Goal: Check status: Check status

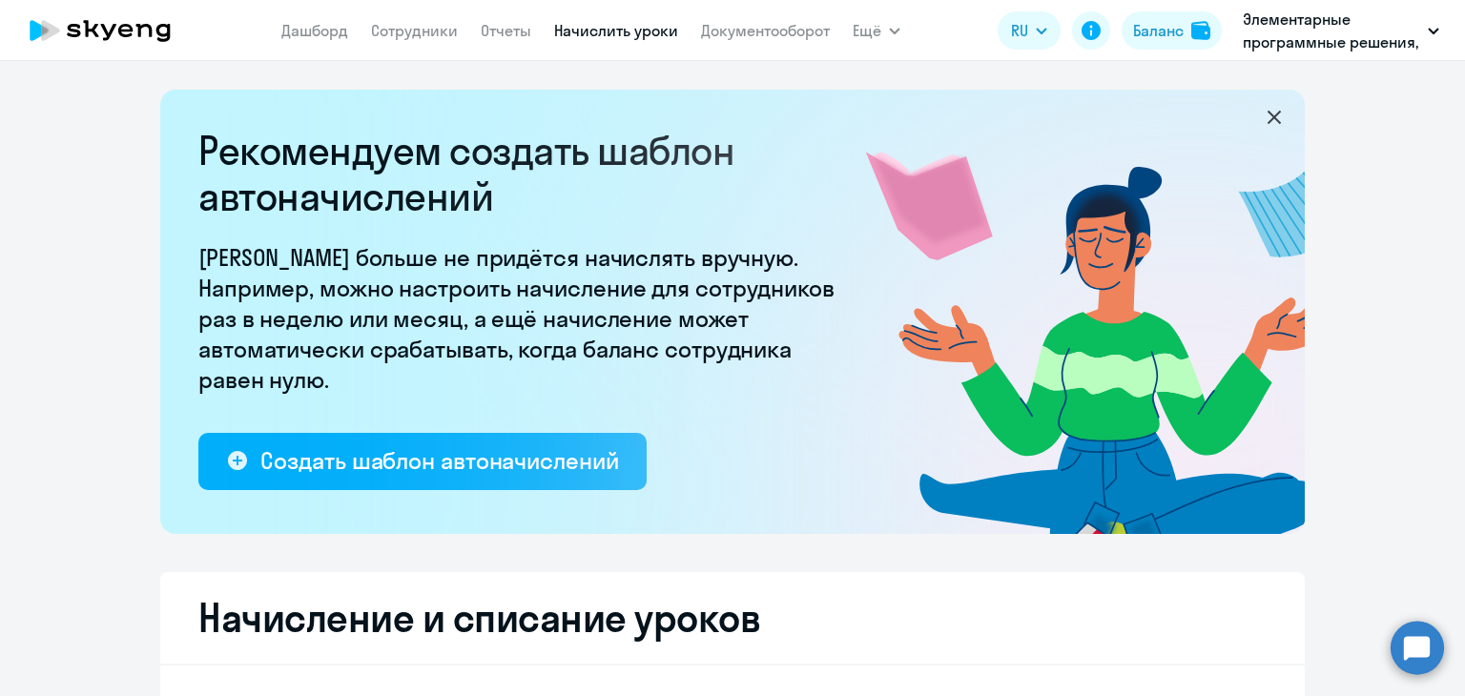
select select "10"
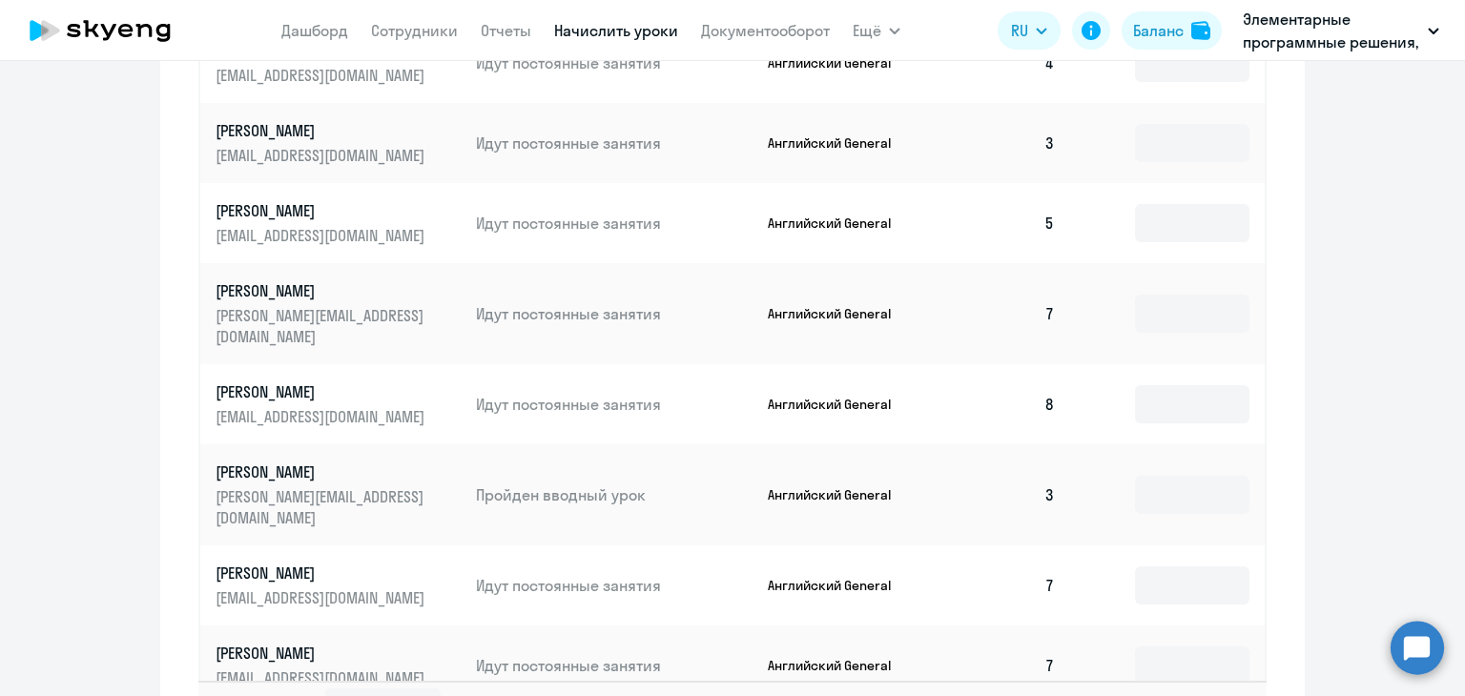
scroll to position [1272, 0]
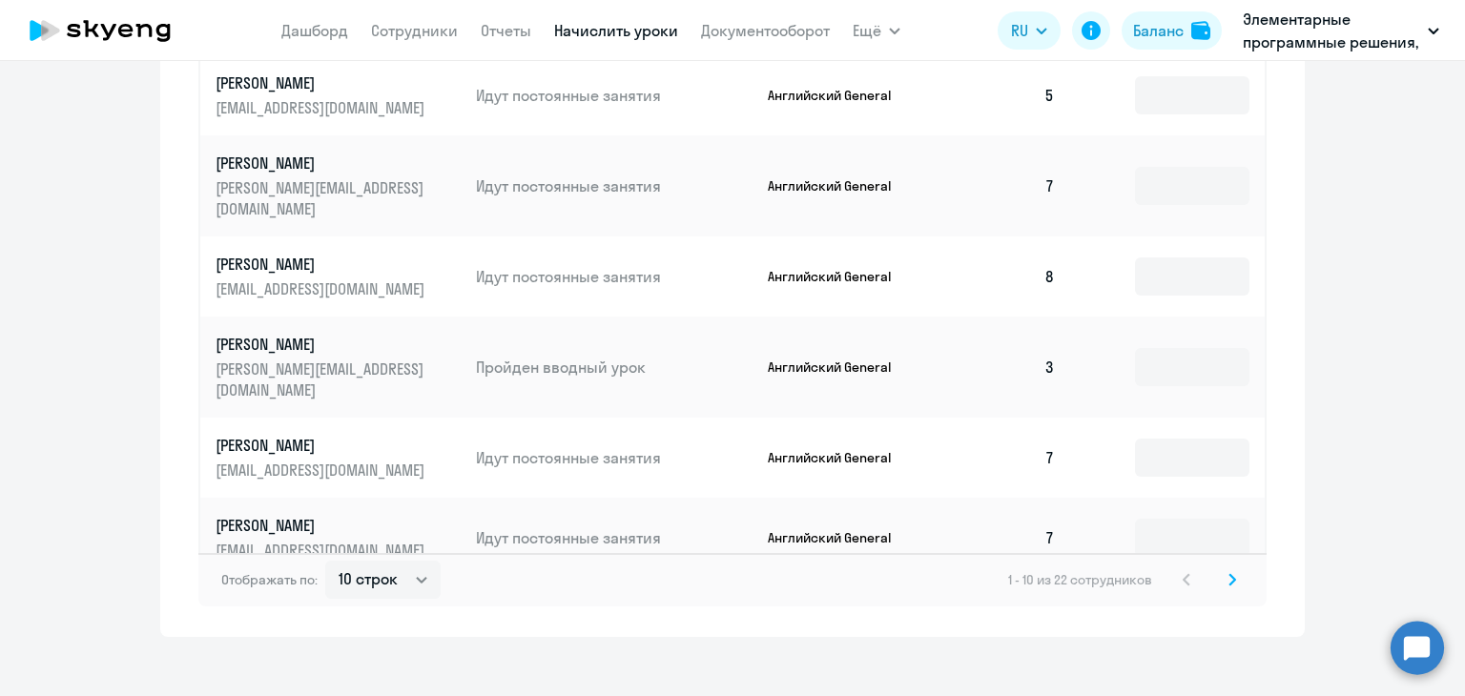
click at [1228, 573] on div "Отображать по: 10 строк 30 строк 50 строк 1 - 10 из 22 сотрудников" at bounding box center [732, 579] width 1068 height 53
click at [1220, 568] on svg-icon at bounding box center [1231, 579] width 23 height 23
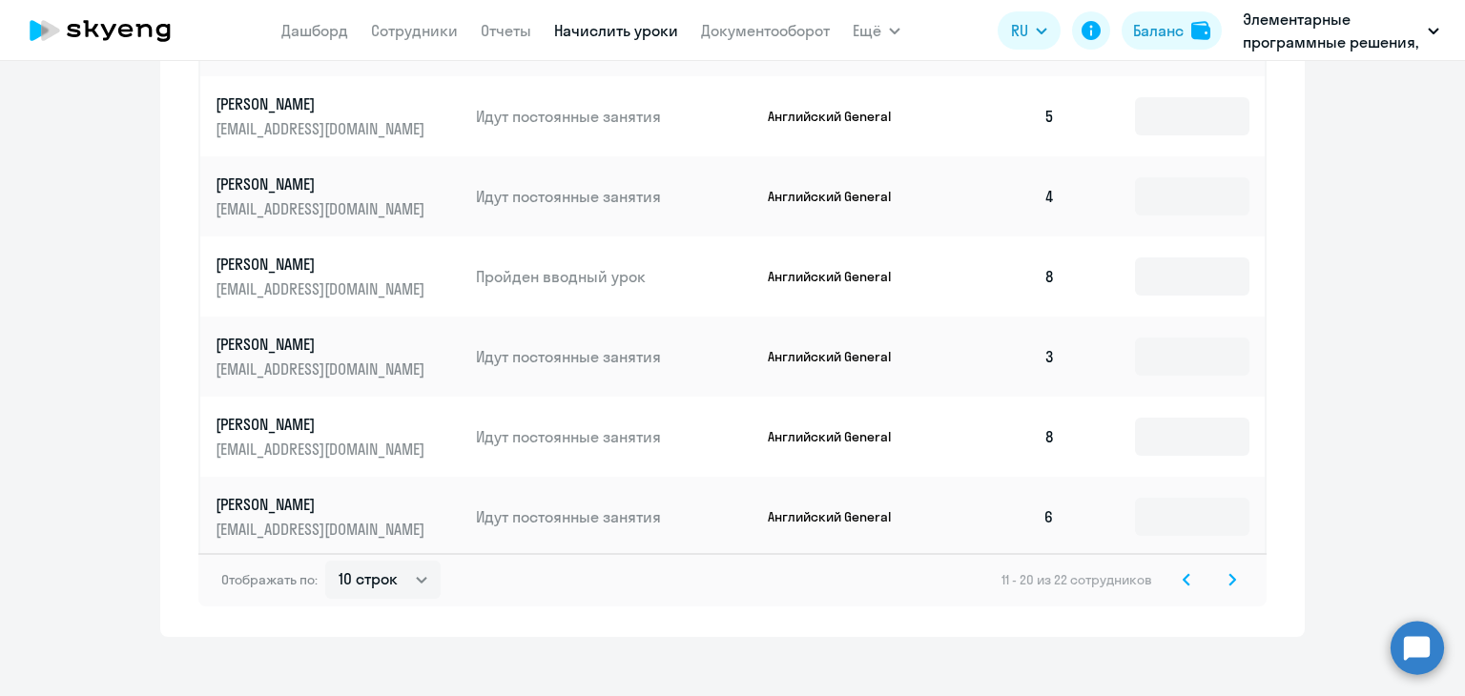
drag, startPoint x: 1232, startPoint y: 561, endPoint x: 1223, endPoint y: 554, distance: 10.9
click at [1231, 568] on svg-icon at bounding box center [1231, 579] width 23 height 23
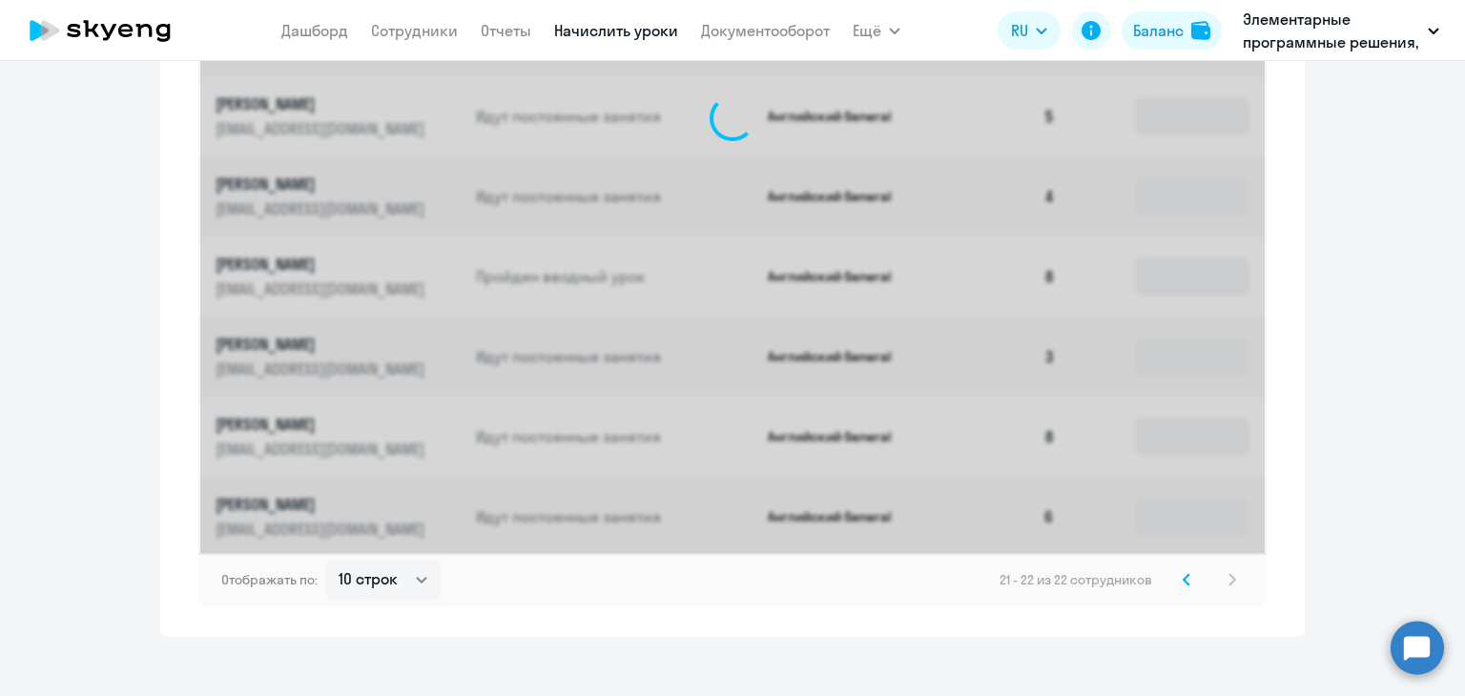
scroll to position [706, 0]
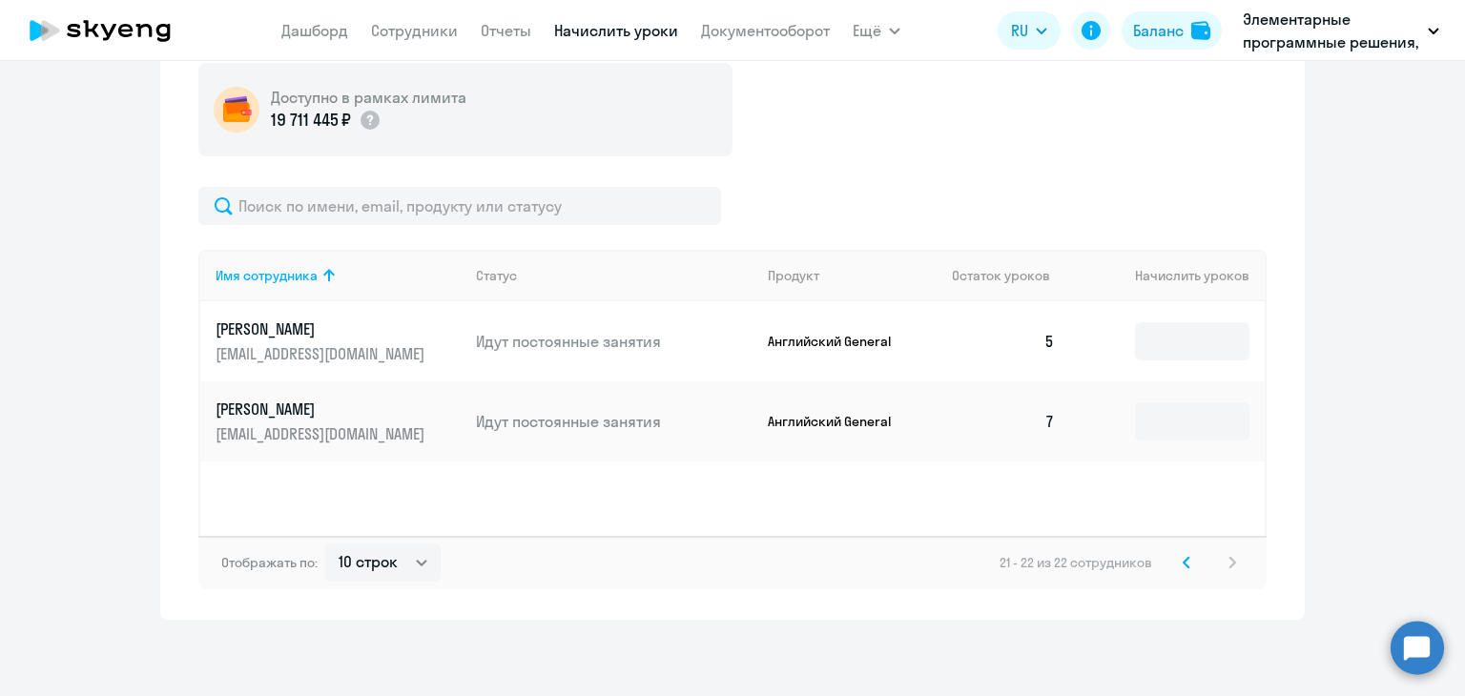
click at [1175, 565] on svg-icon at bounding box center [1186, 562] width 23 height 23
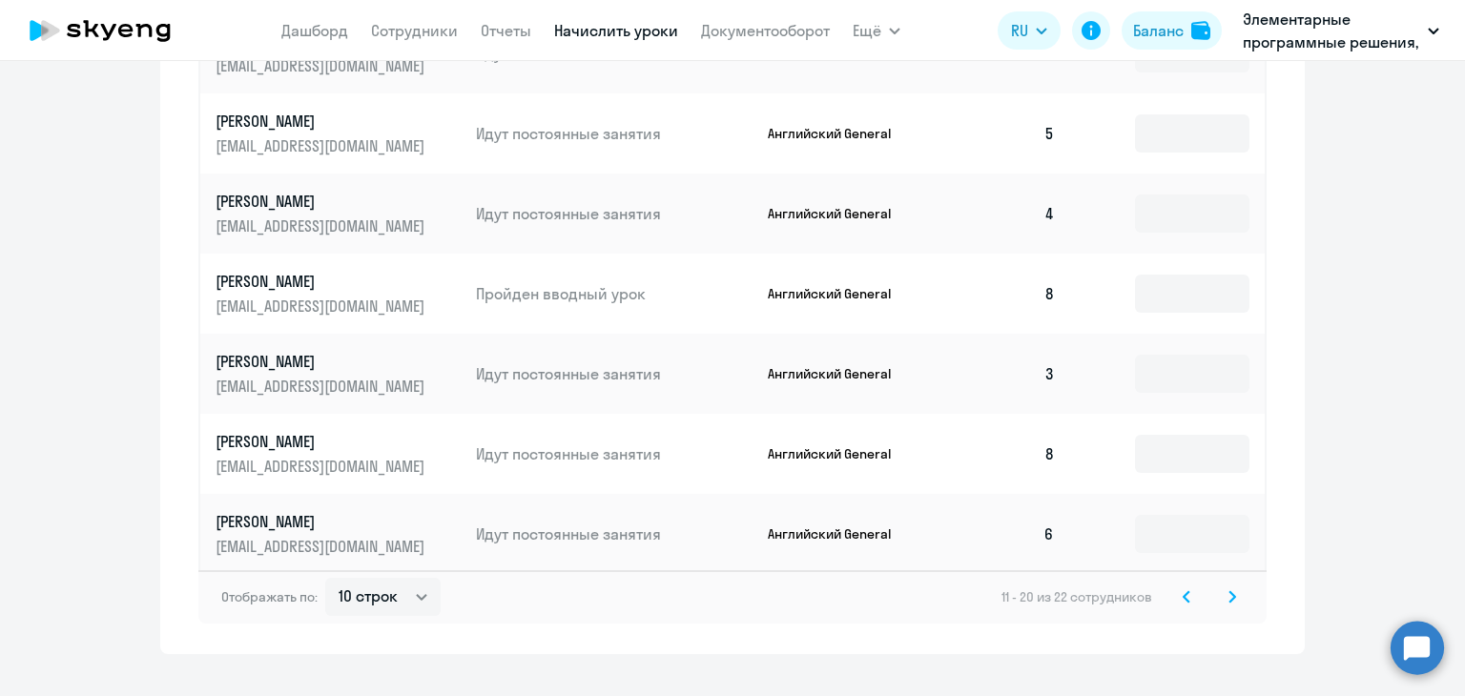
scroll to position [1272, 0]
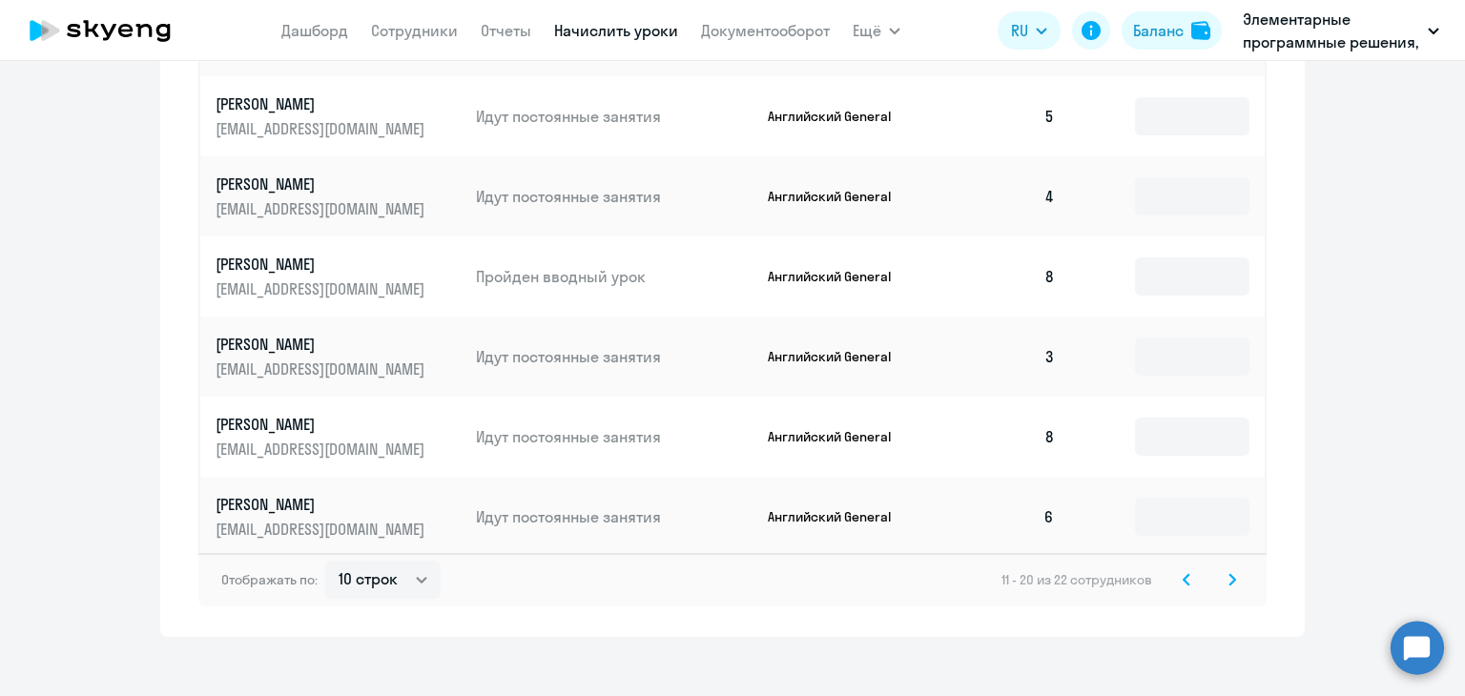
click at [1191, 568] on div "11 - 20 из 22 сотрудников" at bounding box center [1122, 579] width 242 height 23
click at [1184, 568] on svg-icon at bounding box center [1186, 579] width 23 height 23
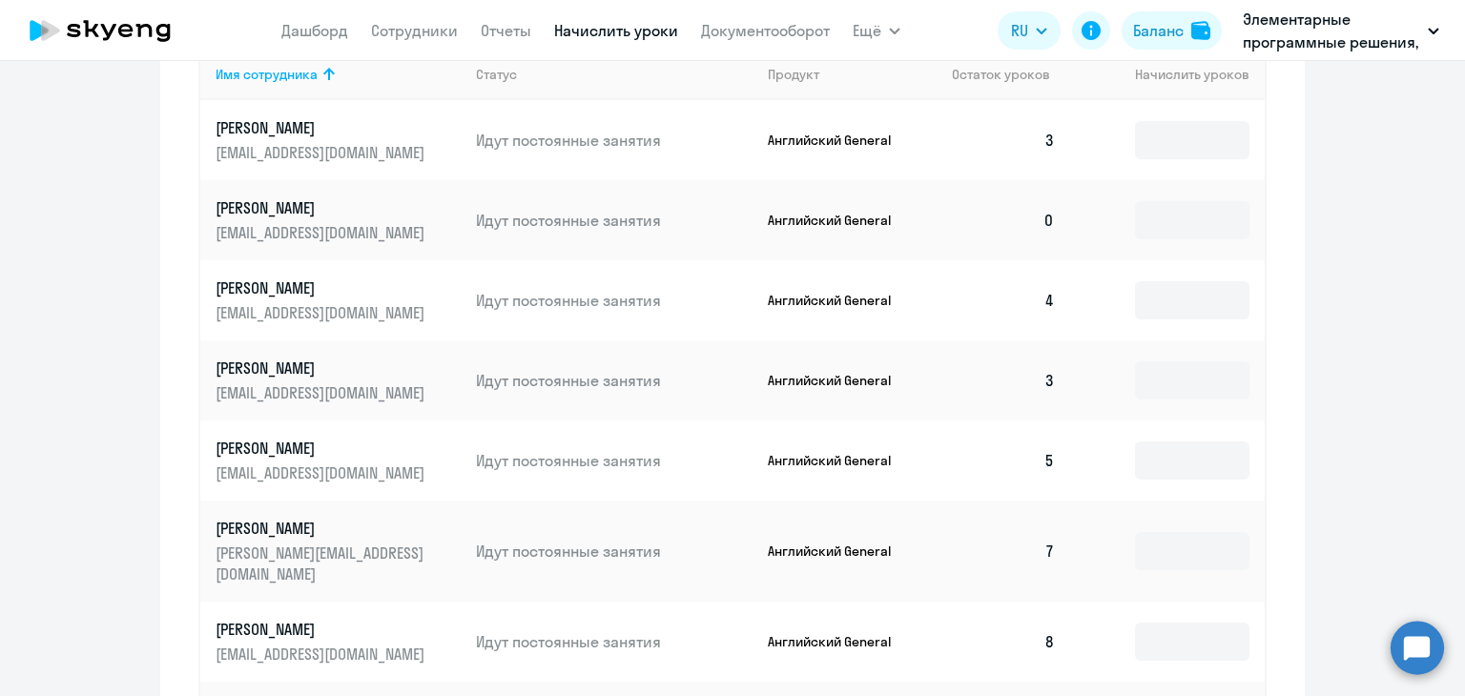
scroll to position [700, 0]
